Goal: Navigation & Orientation: Go to known website

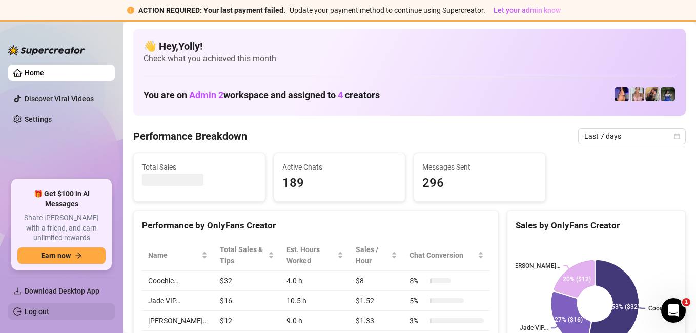
click at [41, 310] on link "Log out" at bounding box center [37, 311] width 25 height 8
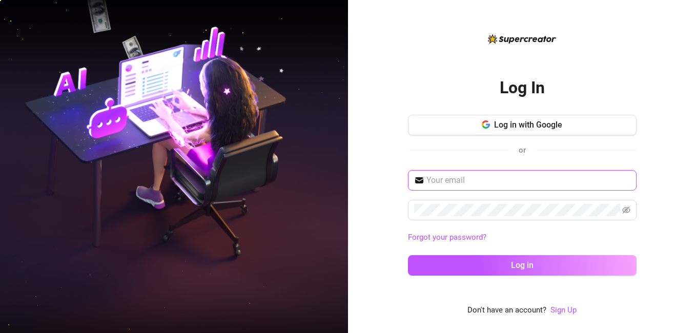
click at [452, 176] on input "text" at bounding box center [528, 180] width 204 height 12
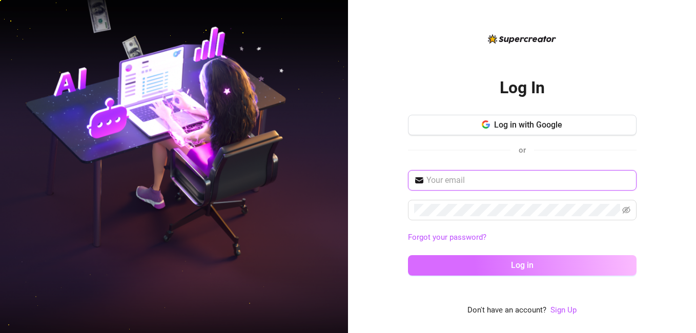
type input "[EMAIL_ADDRESS][DOMAIN_NAME]"
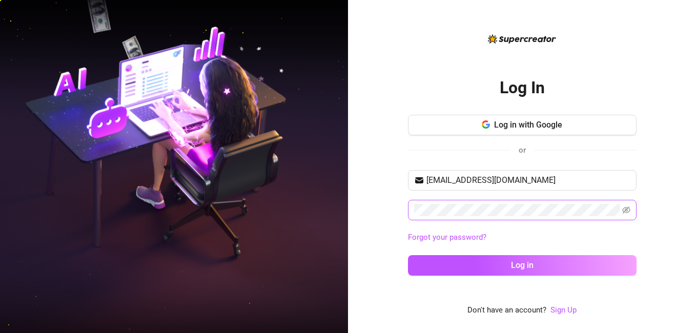
click at [460, 218] on span at bounding box center [522, 210] width 228 height 20
click at [626, 209] on icon "eye-invisible" at bounding box center [626, 209] width 8 height 7
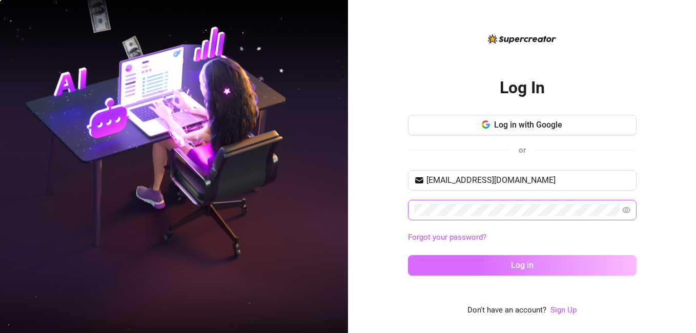
click at [539, 263] on button "Log in" at bounding box center [522, 265] width 228 height 20
